Goal: Check status: Check status

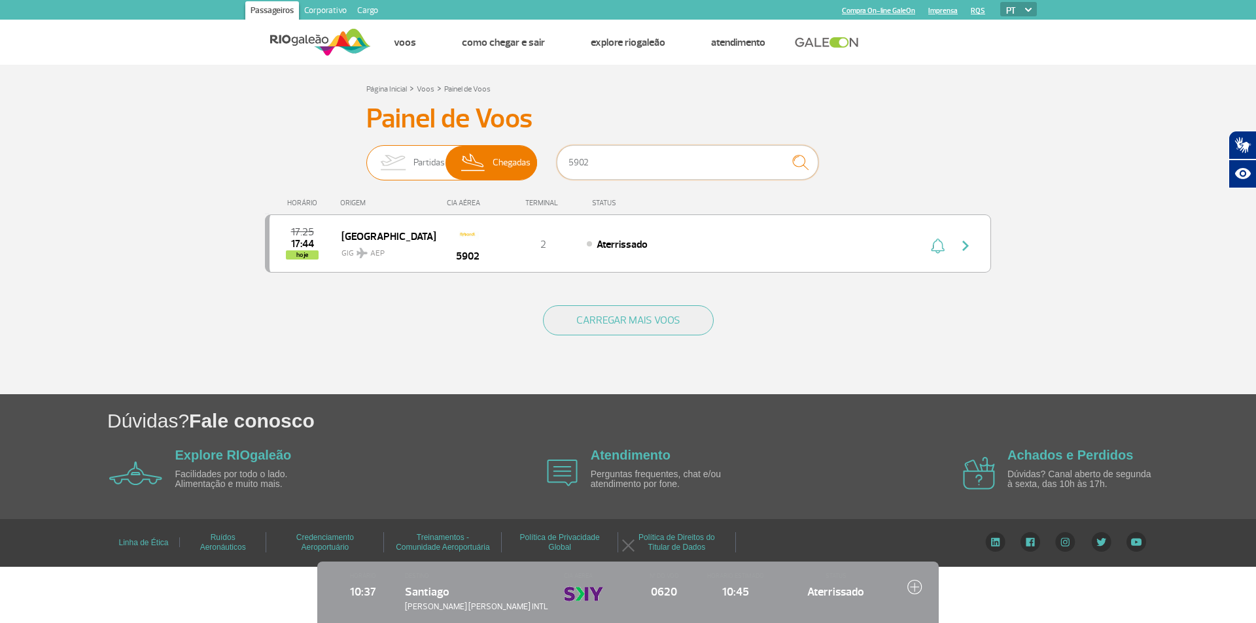
drag, startPoint x: 614, startPoint y: 152, endPoint x: 536, endPoint y: 159, distance: 78.2
click at [536, 159] on div "Partidas Chegadas 5902" at bounding box center [627, 164] width 523 height 39
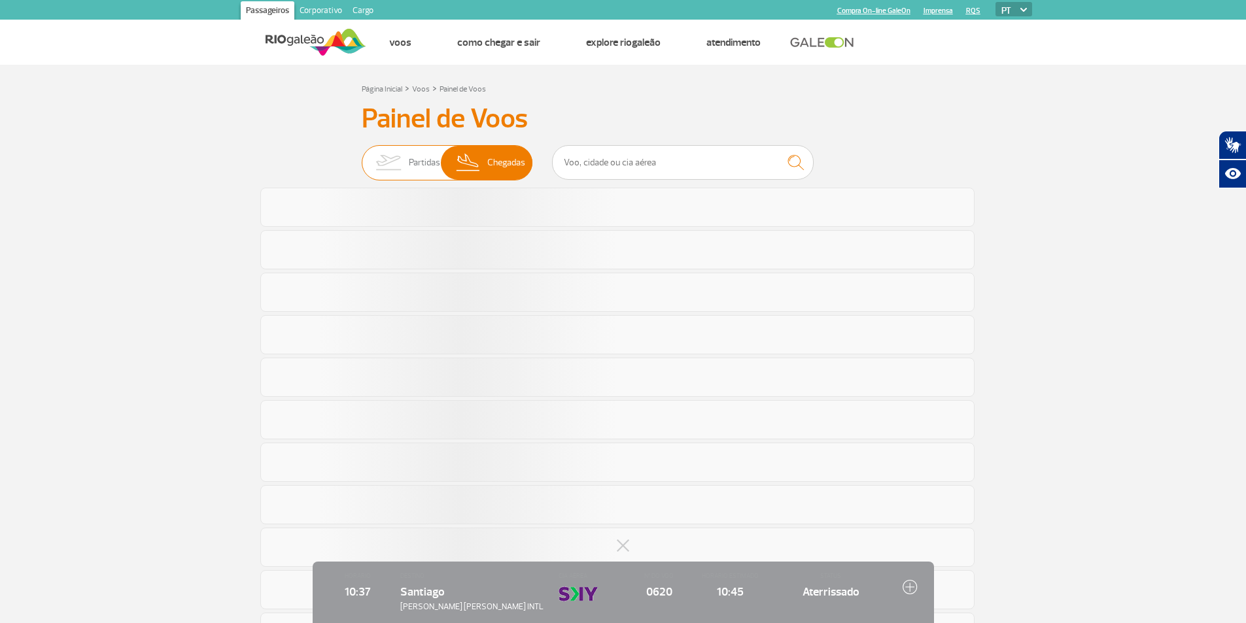
click at [483, 168] on img at bounding box center [468, 163] width 39 height 34
click at [362, 156] on input "Partidas Chegadas" at bounding box center [362, 156] width 0 height 0
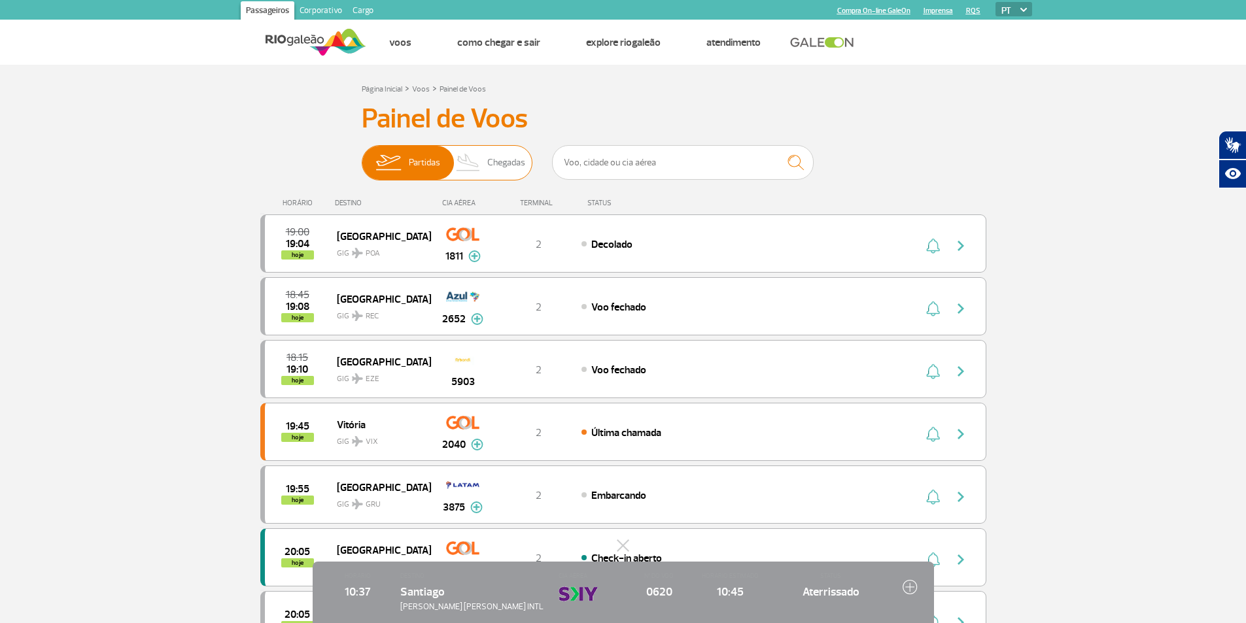
click at [483, 168] on img at bounding box center [468, 163] width 39 height 34
click at [362, 156] on input "Partidas Chegadas" at bounding box center [362, 156] width 0 height 0
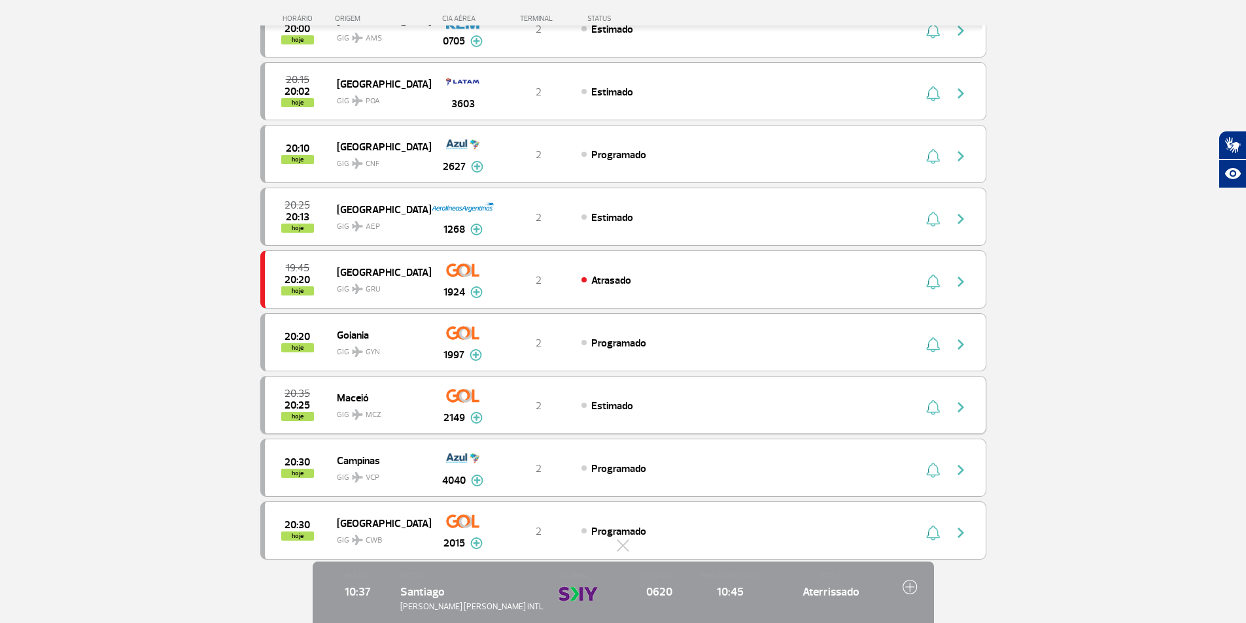
scroll to position [1047, 0]
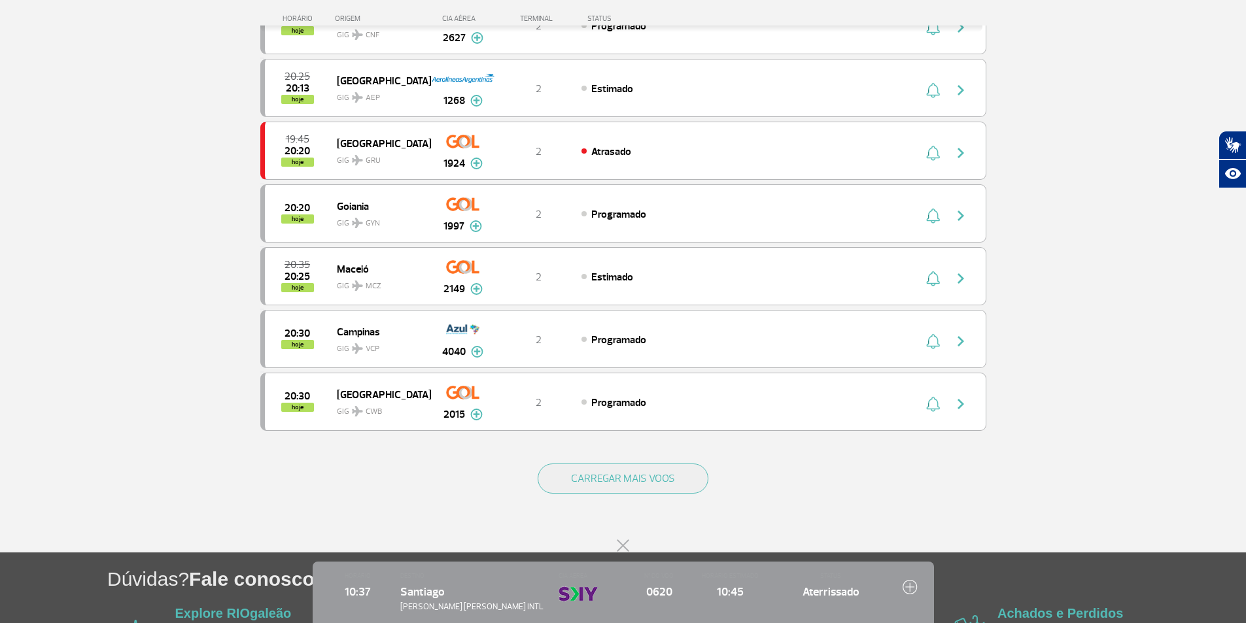
drag, startPoint x: 624, startPoint y: 548, endPoint x: 631, endPoint y: 514, distance: 35.4
click at [624, 547] on button at bounding box center [623, 545] width 13 height 13
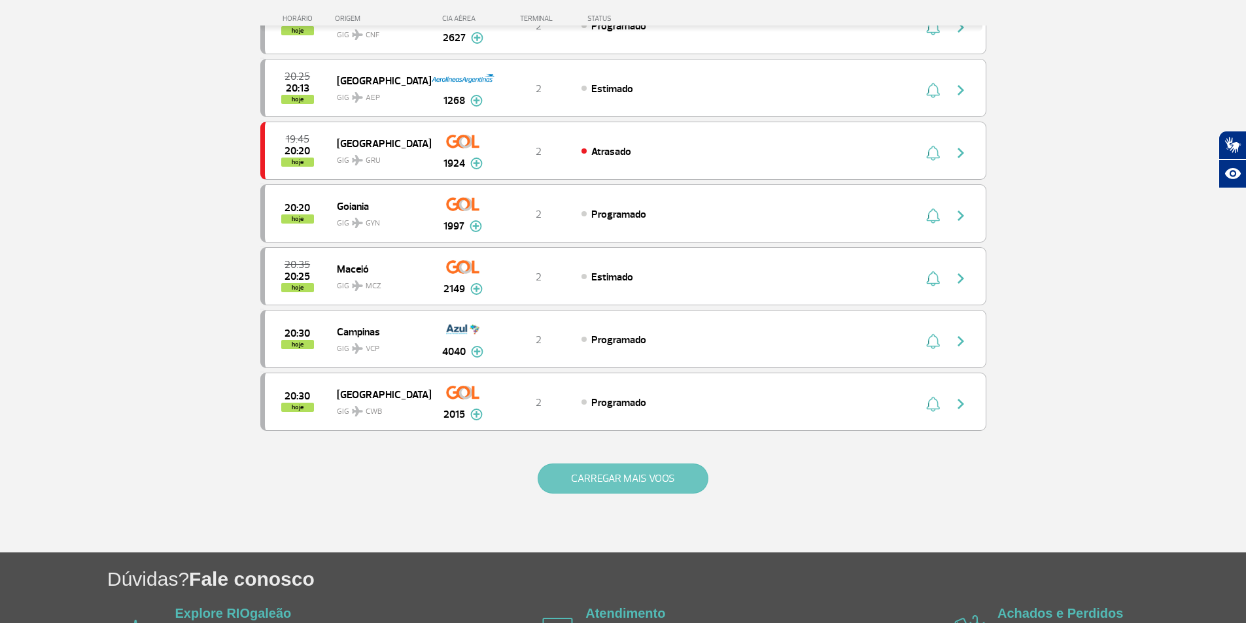
click at [646, 472] on button "CARREGAR MAIS VOOS" at bounding box center [623, 479] width 171 height 30
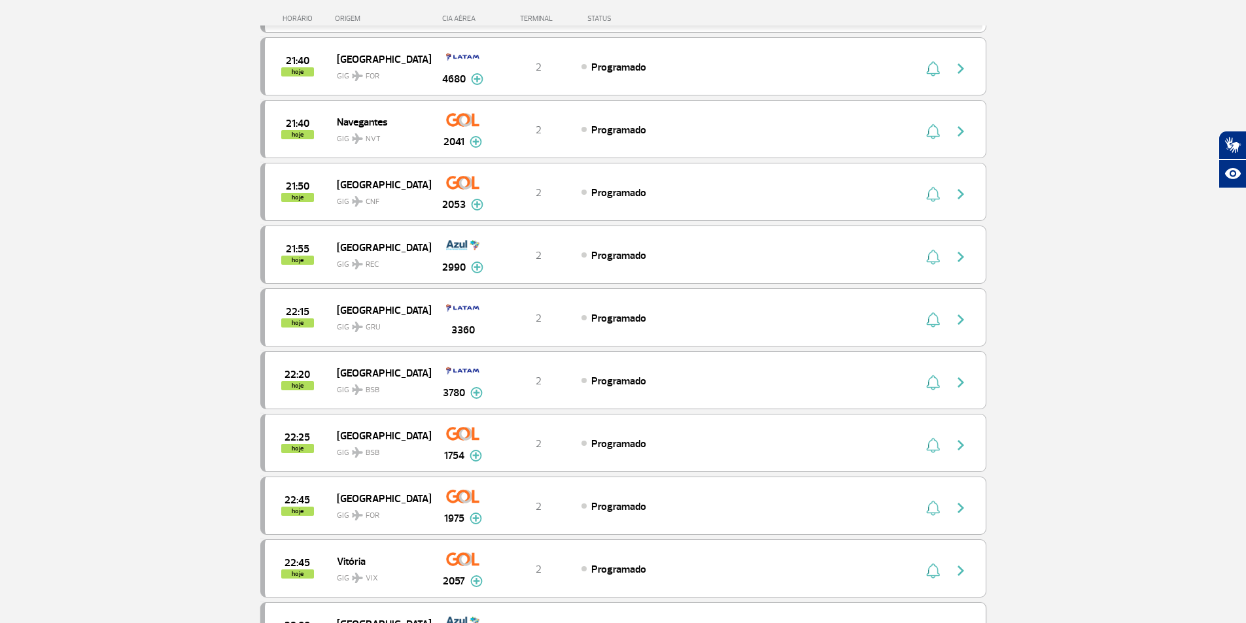
scroll to position [2355, 0]
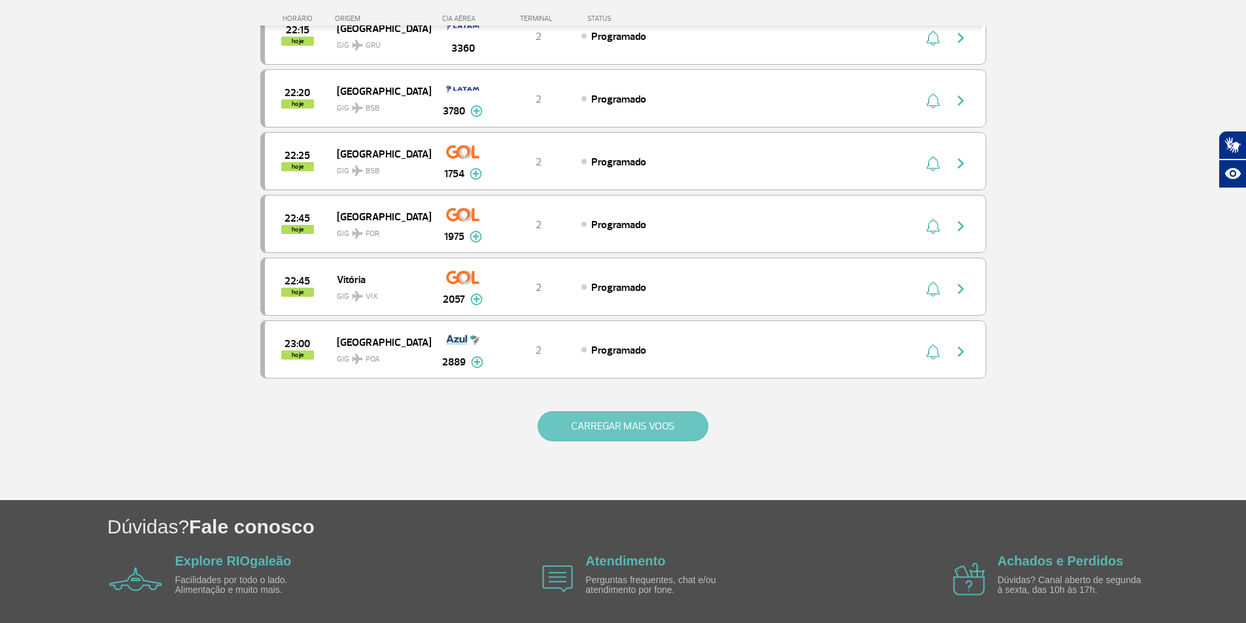
click at [573, 413] on button "CARREGAR MAIS VOOS" at bounding box center [623, 427] width 171 height 30
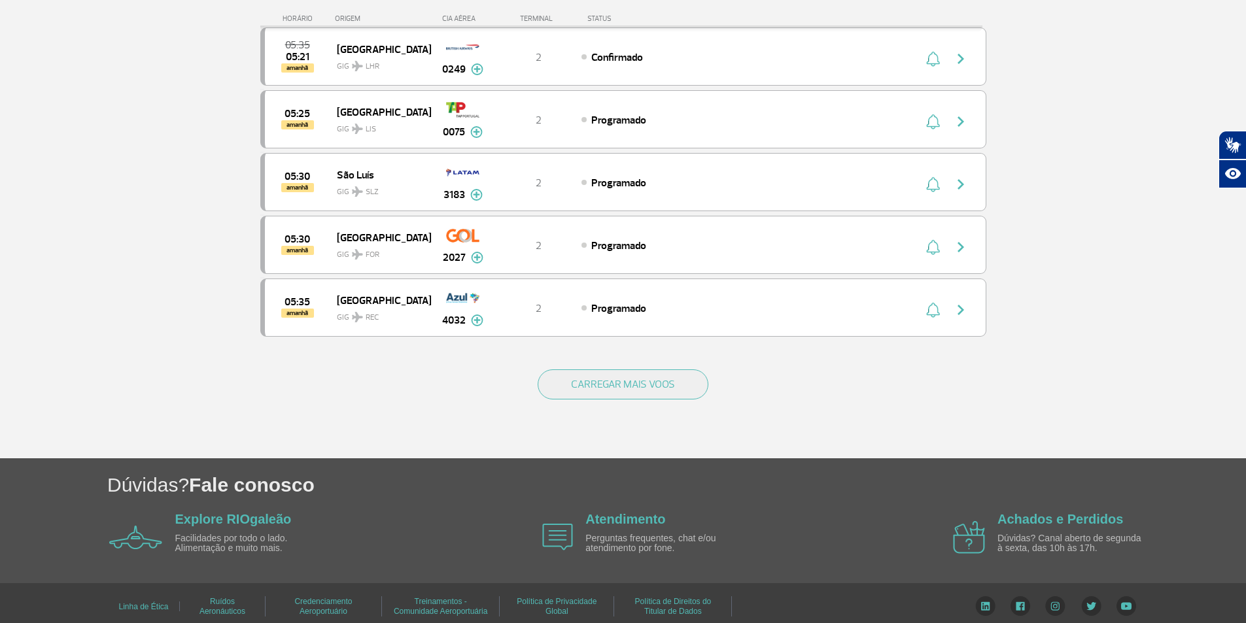
scroll to position [3652, 0]
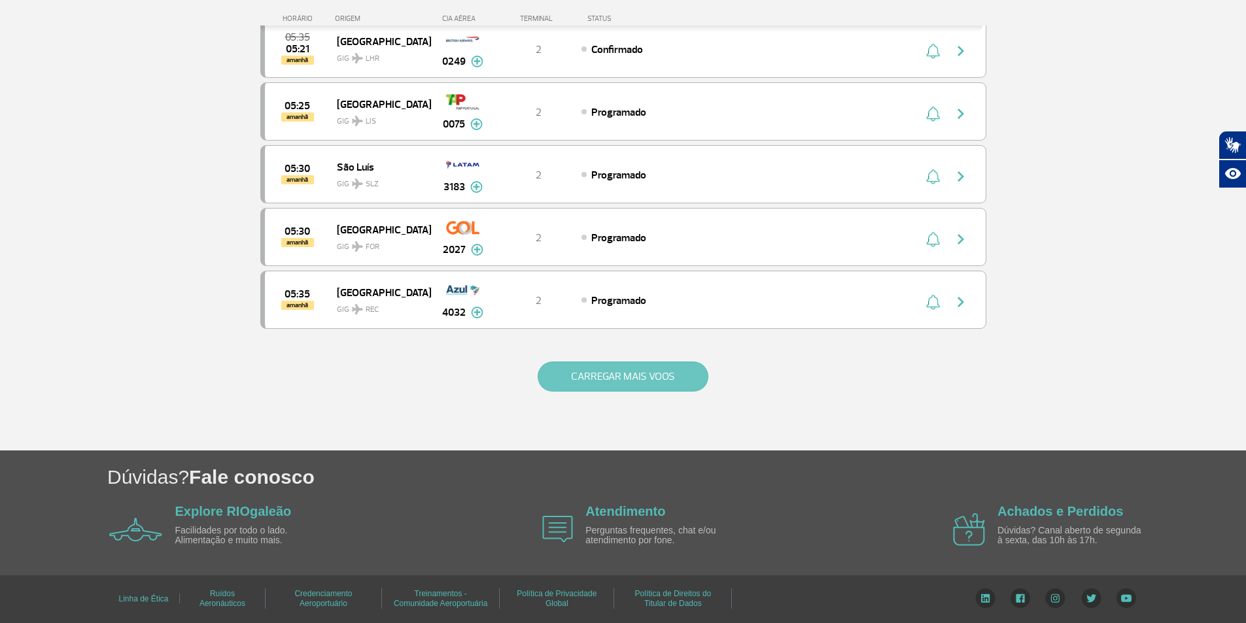
click at [593, 376] on button "CARREGAR MAIS VOOS" at bounding box center [623, 377] width 171 height 30
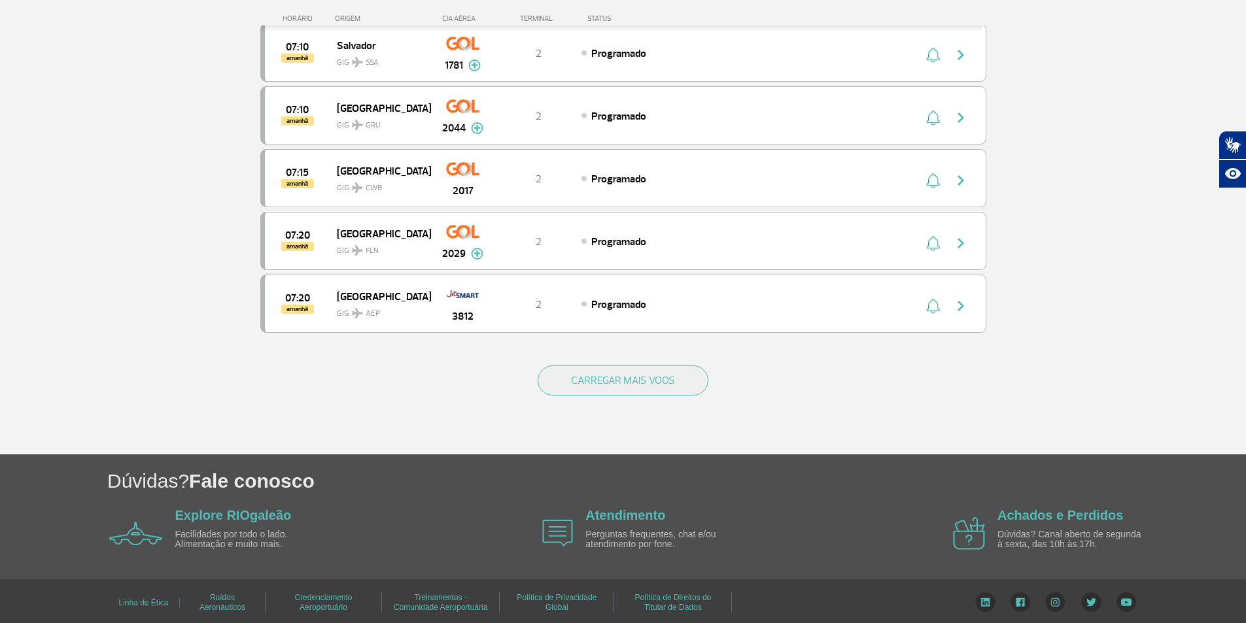
scroll to position [4908, 0]
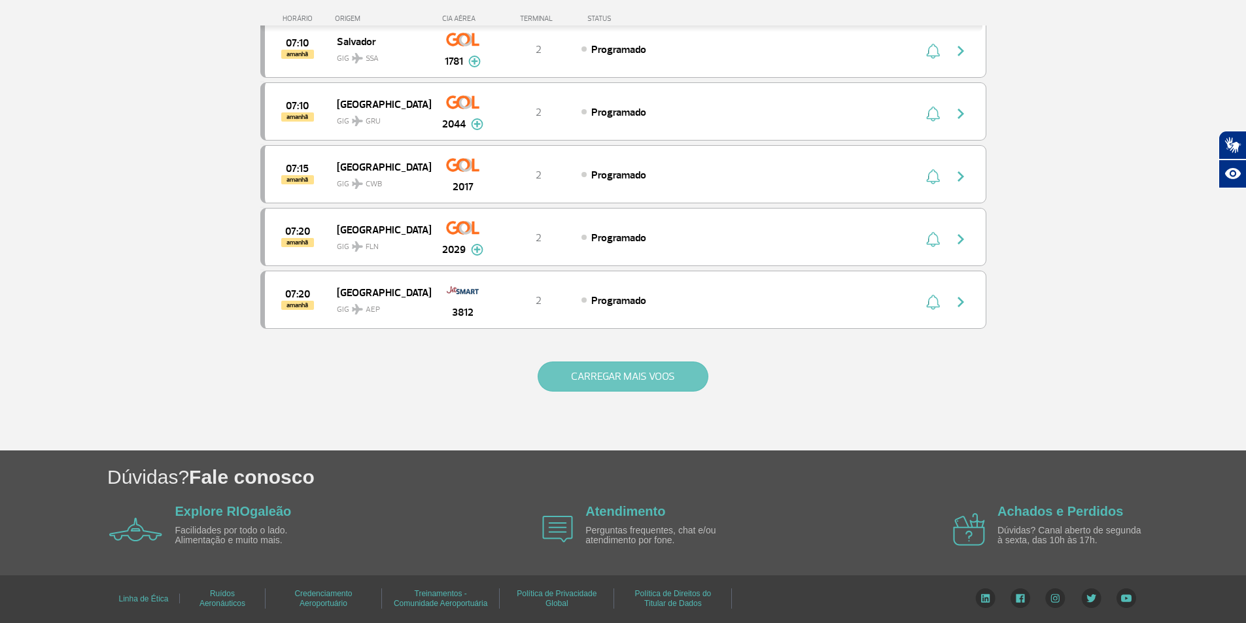
click at [619, 374] on button "CARREGAR MAIS VOOS" at bounding box center [623, 377] width 171 height 30
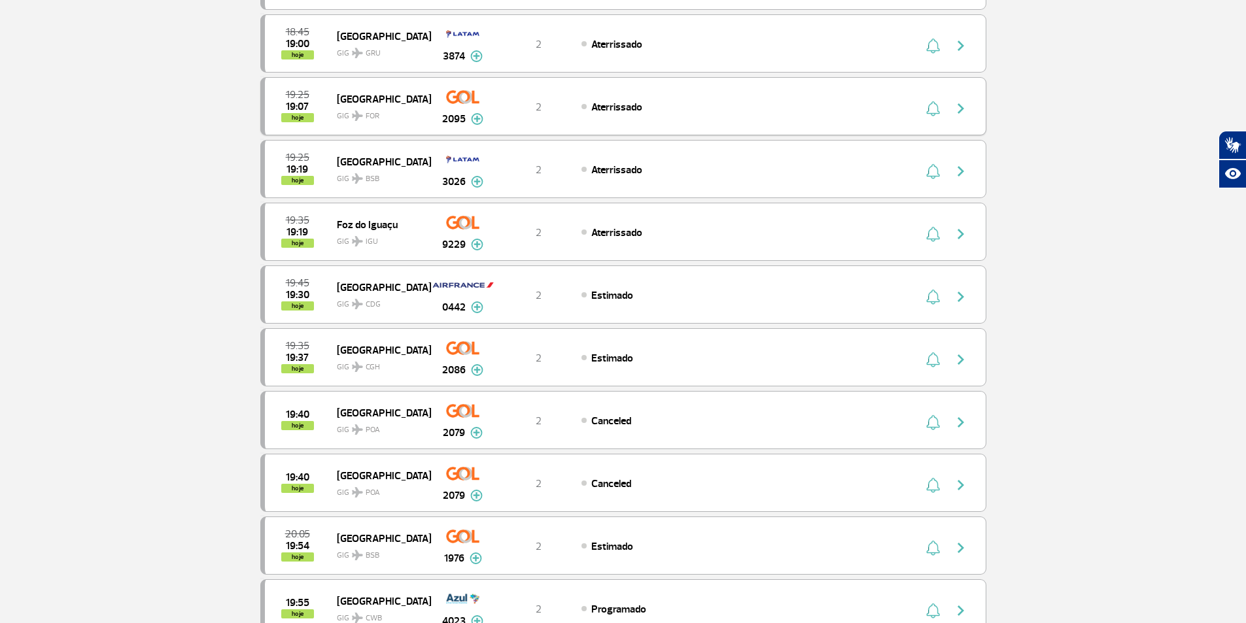
scroll to position [0, 0]
